Goal: Navigation & Orientation: Find specific page/section

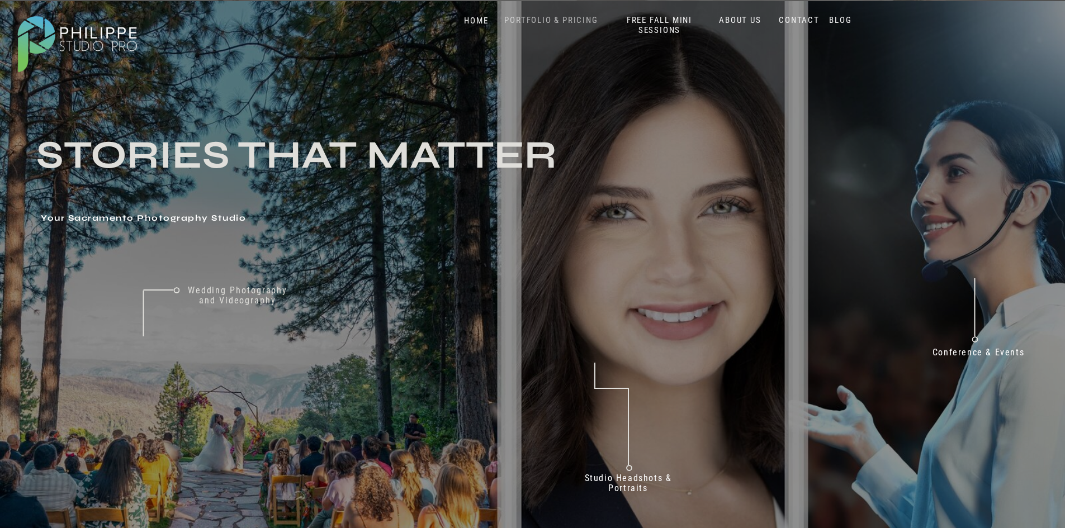
click at [573, 21] on nav "PORTFOLIO & PRICING" at bounding box center [552, 20] width 102 height 11
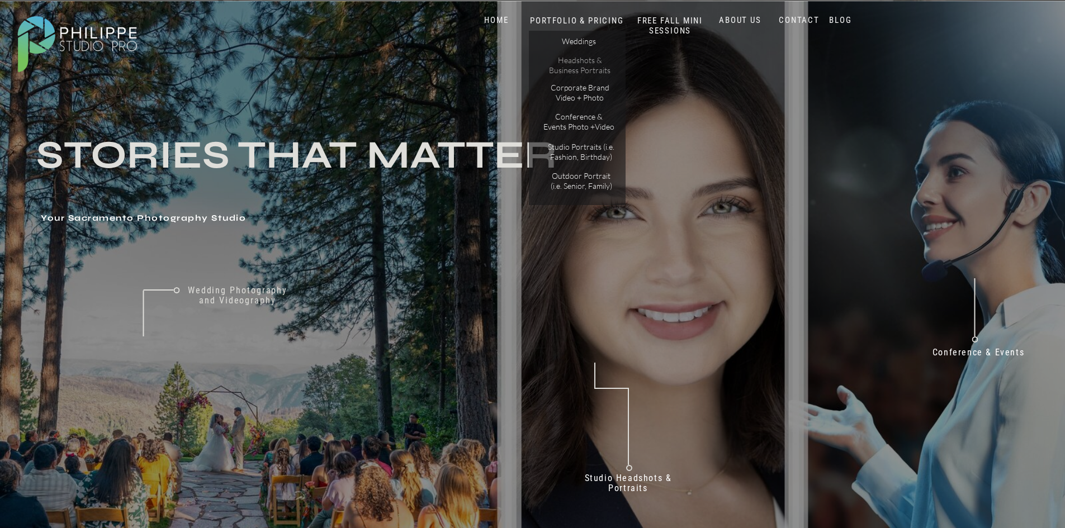
click at [582, 69] on p "Headshots & Business Portraits" at bounding box center [580, 65] width 63 height 20
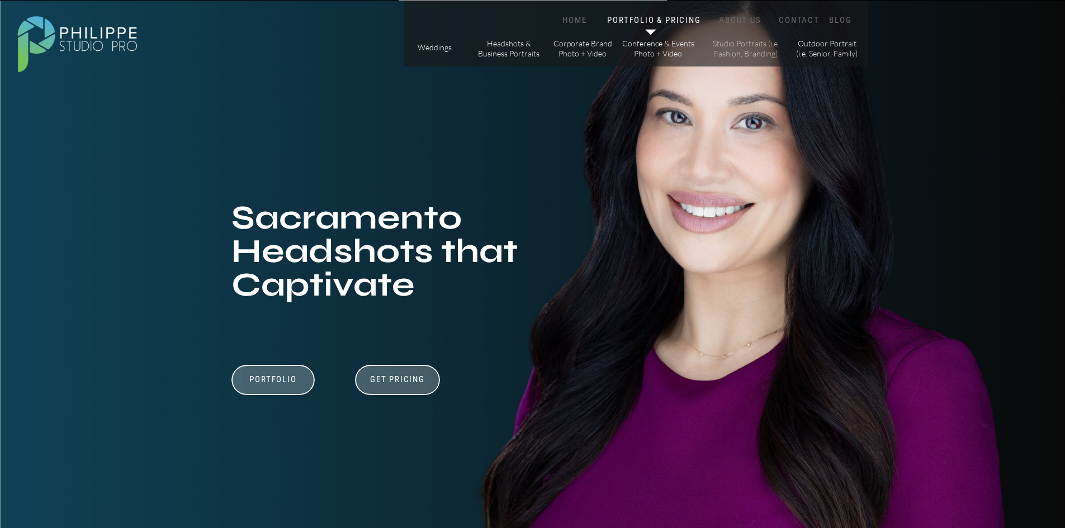
click at [734, 50] on p "Studio Portraits (i.e. Fashion, Branding)" at bounding box center [746, 49] width 75 height 20
